Goal: Book appointment/travel/reservation

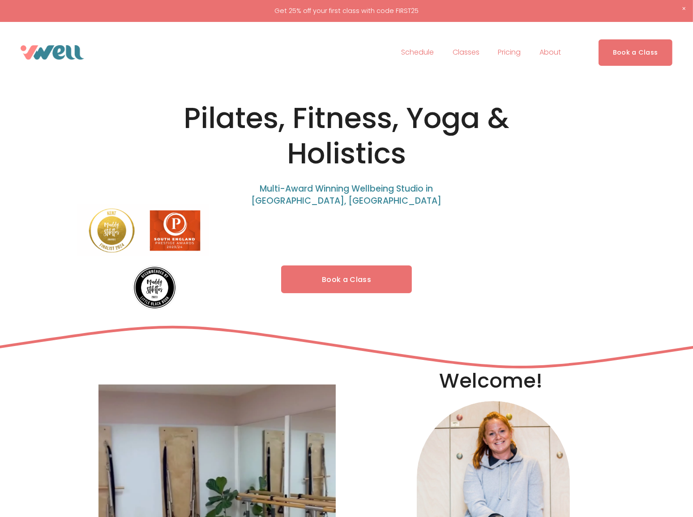
click at [351, 273] on link "Book a Class" at bounding box center [346, 279] width 131 height 28
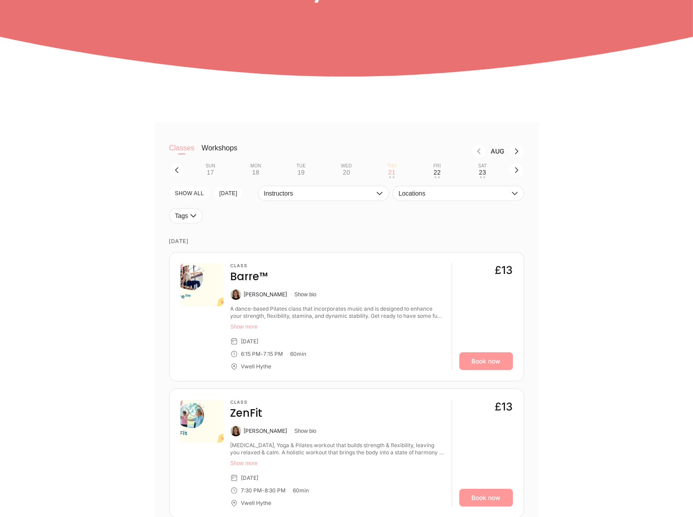
scroll to position [122, 0]
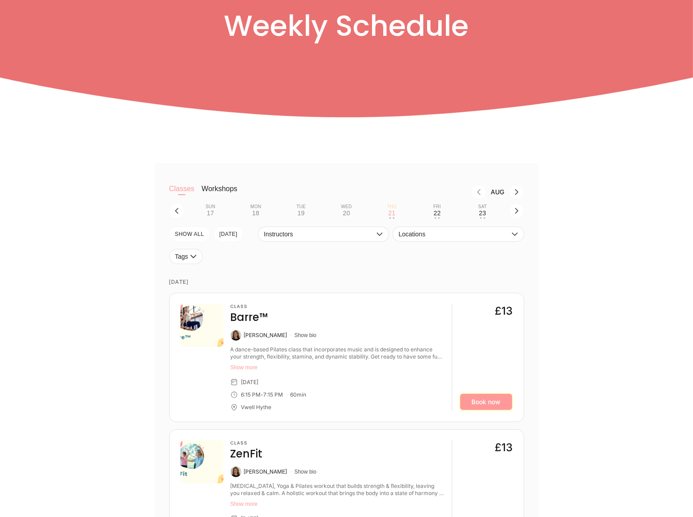
click at [496, 404] on link "Book now" at bounding box center [486, 402] width 54 height 18
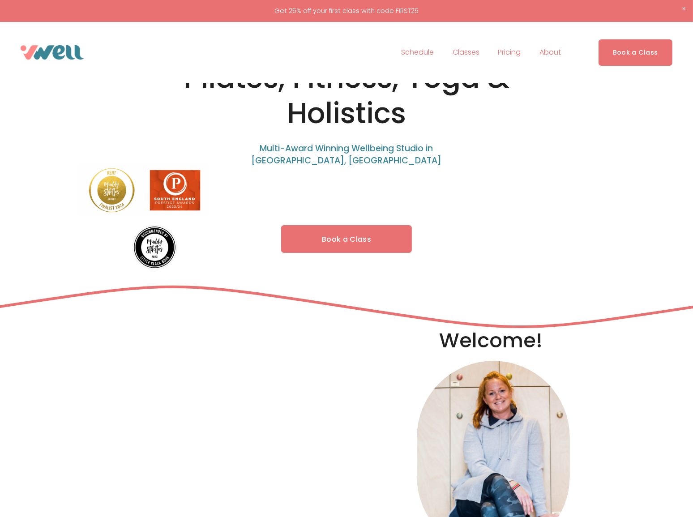
scroll to position [81, 0]
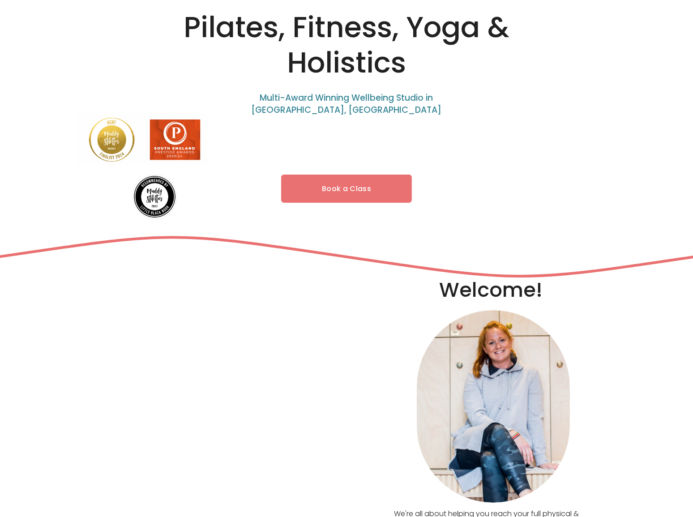
click at [351, 186] on link "Book a Class" at bounding box center [346, 188] width 131 height 28
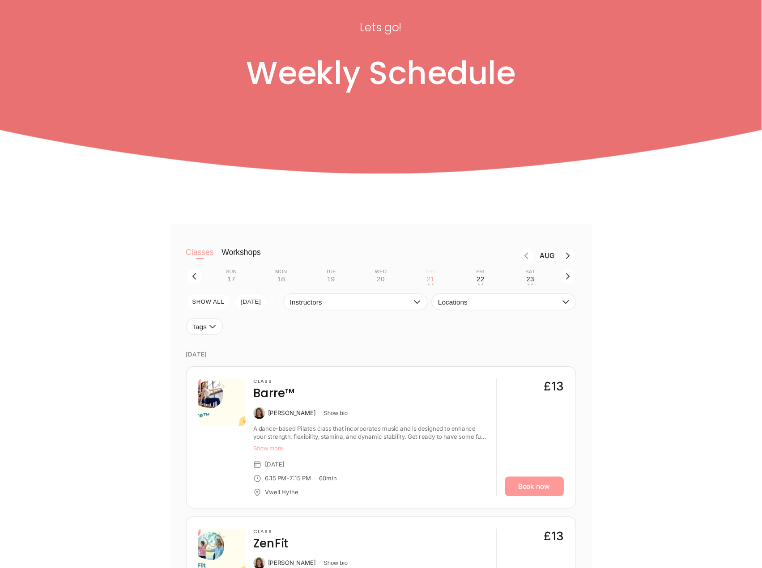
scroll to position [81, 0]
